Goal: Book appointment/travel/reservation

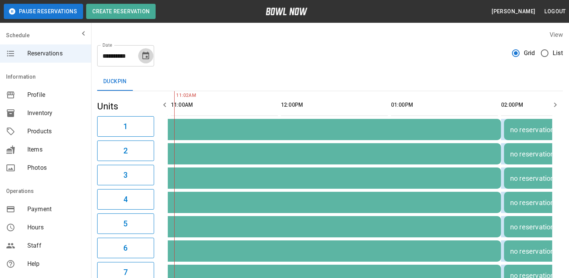
click at [148, 56] on icon "Choose date, selected date is Aug 30, 2025" at bounding box center [145, 55] width 9 height 9
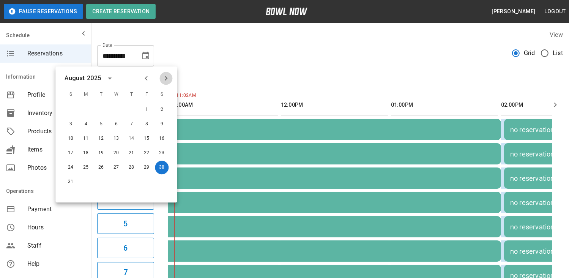
click at [165, 79] on icon "Next month" at bounding box center [165, 78] width 9 height 9
click at [158, 109] on button "6" at bounding box center [162, 110] width 14 height 14
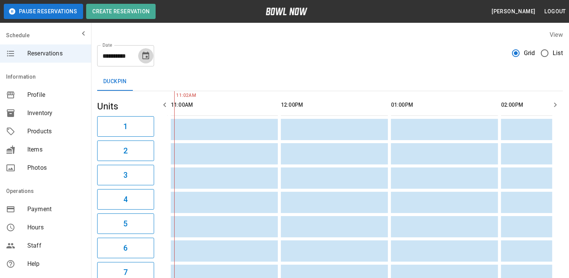
click at [145, 55] on icon "Choose date, selected date is Sep 6, 2025" at bounding box center [145, 55] width 9 height 9
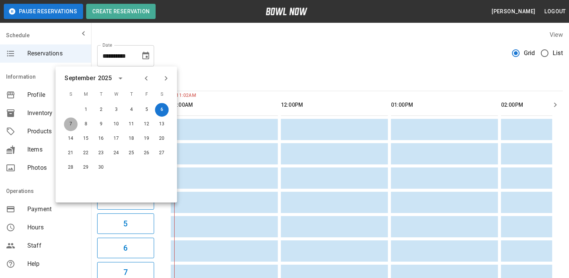
click at [71, 121] on button "7" at bounding box center [71, 124] width 14 height 14
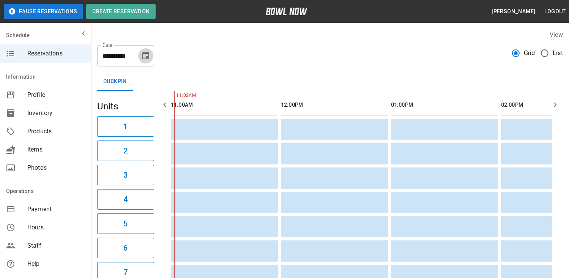
click at [145, 56] on icon "Choose date, selected date is Sep 7, 2025" at bounding box center [145, 55] width 9 height 9
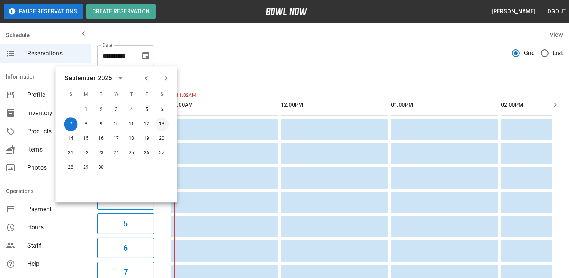
click at [162, 123] on button "13" at bounding box center [162, 124] width 14 height 14
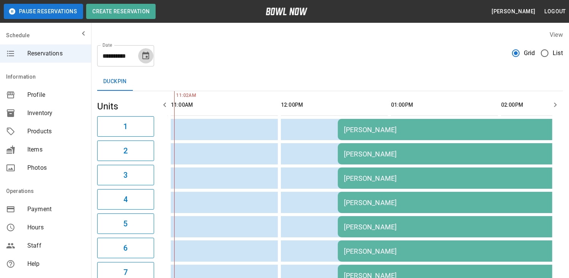
click at [145, 53] on icon "Choose date, selected date is Sep 13, 2025" at bounding box center [145, 56] width 7 height 8
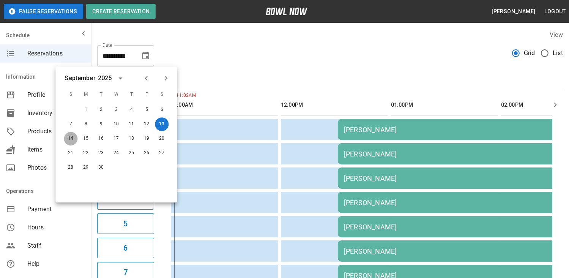
click at [72, 137] on button "14" at bounding box center [71, 139] width 14 height 14
type input "**********"
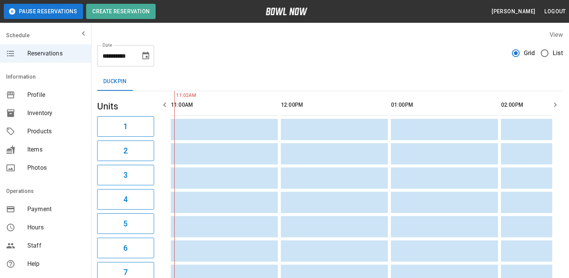
click at [556, 104] on icon "button" at bounding box center [555, 104] width 3 height 5
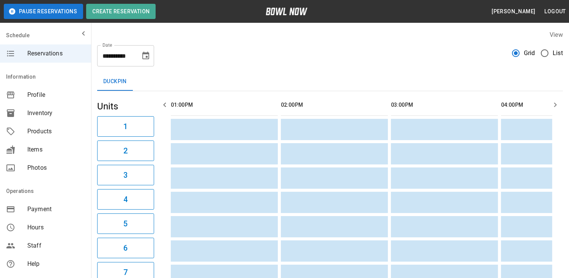
scroll to position [0, 383]
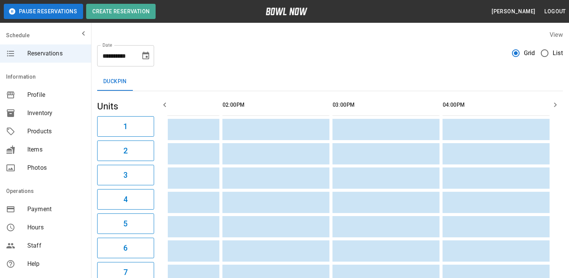
click at [556, 104] on icon "button" at bounding box center [555, 104] width 3 height 5
click at [166, 104] on icon "button" at bounding box center [164, 104] width 9 height 9
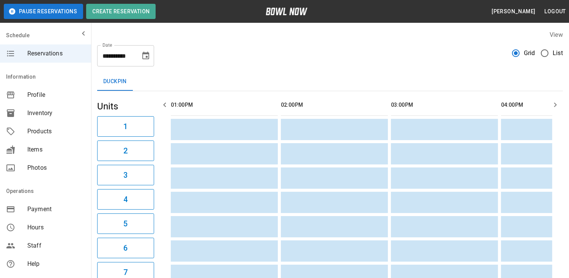
click at [166, 104] on icon "button" at bounding box center [164, 104] width 9 height 9
